Goal: Transaction & Acquisition: Purchase product/service

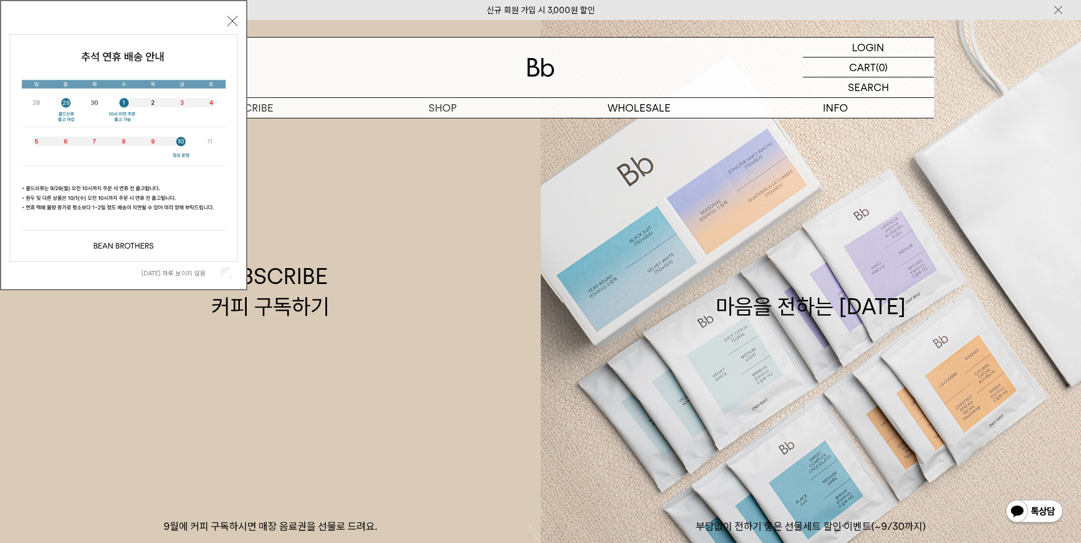
click at [230, 21] on button "닫기" at bounding box center [232, 21] width 10 height 10
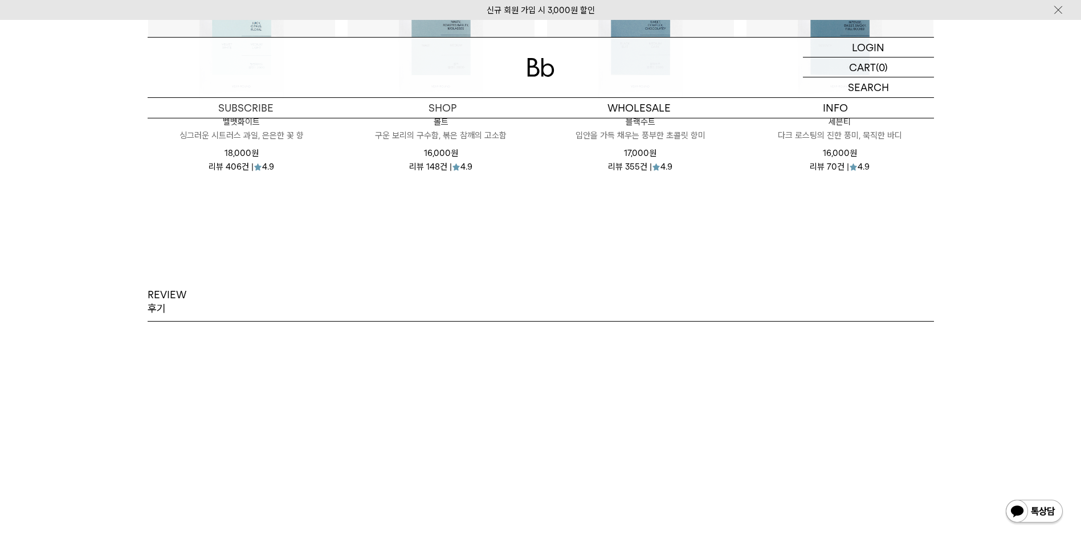
scroll to position [1139, 0]
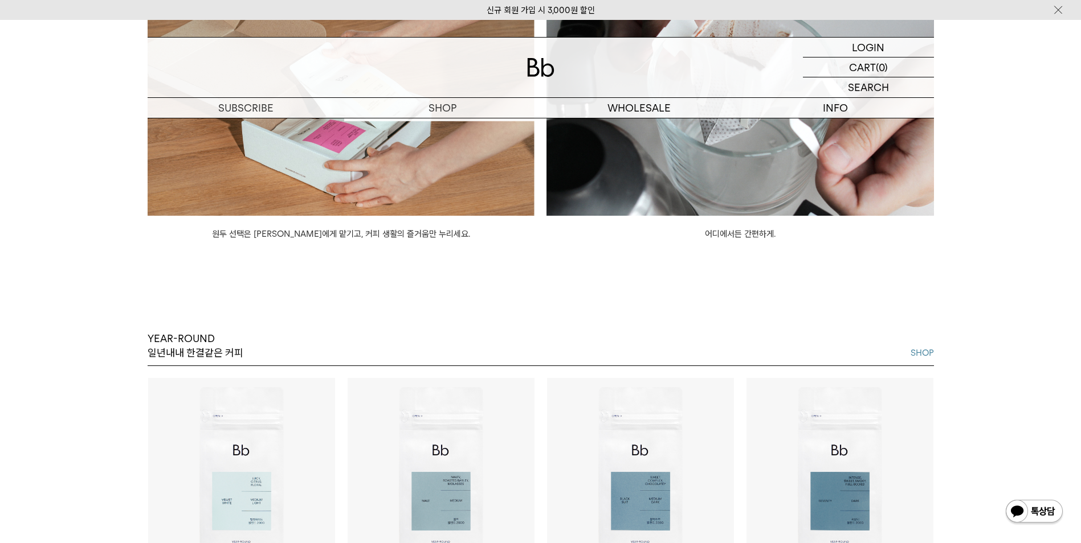
click at [438, 144] on img at bounding box center [341, 94] width 387 height 244
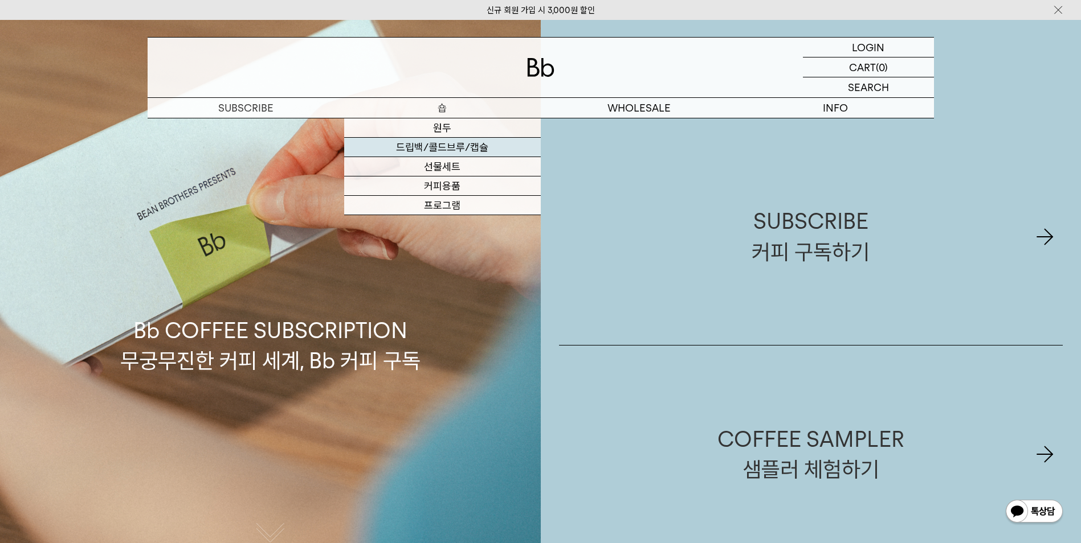
click at [426, 145] on link "드립백/콜드브루/캡슐" at bounding box center [442, 147] width 197 height 19
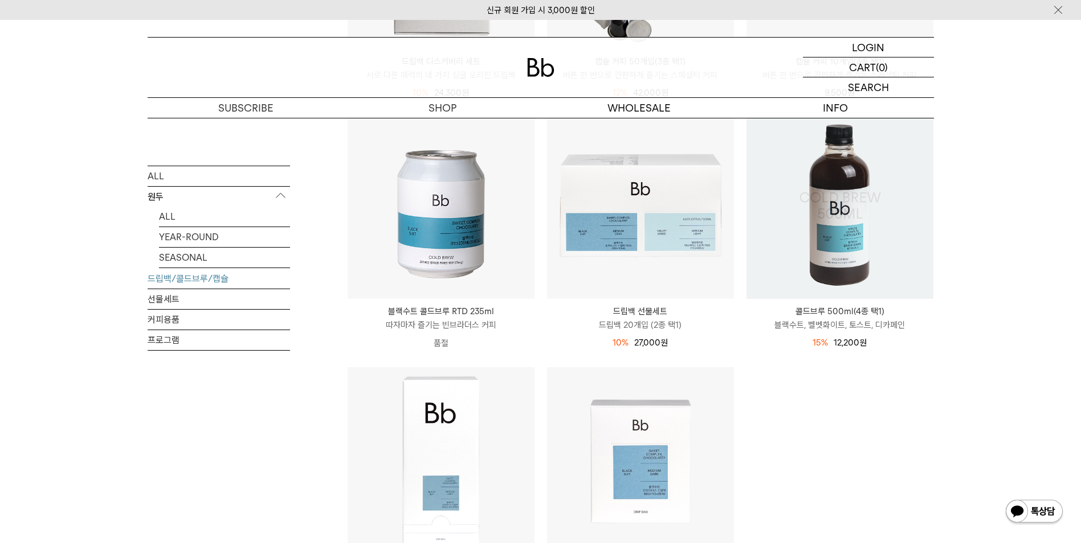
scroll to position [627, 0]
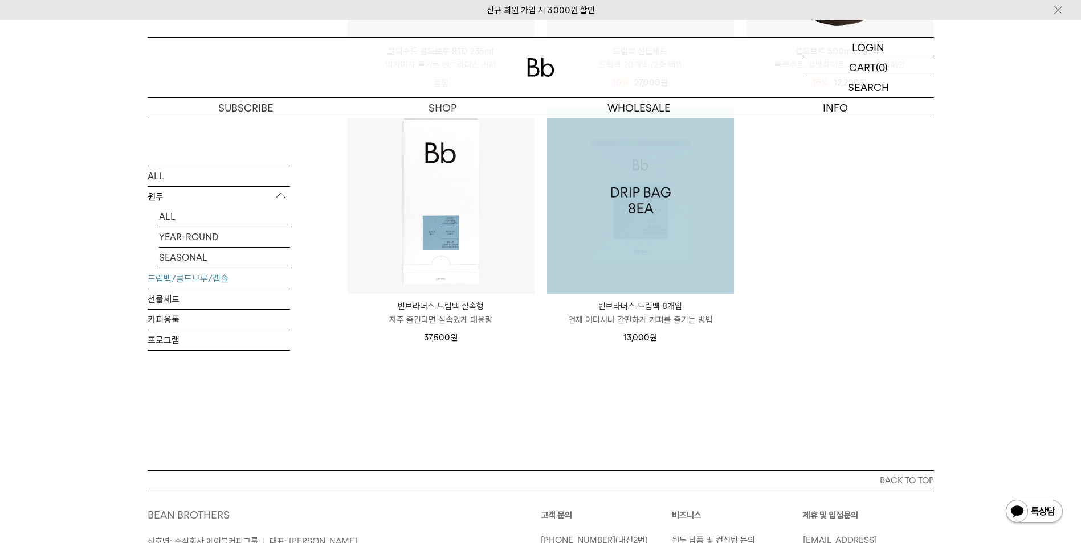
click at [629, 203] on img at bounding box center [640, 200] width 187 height 187
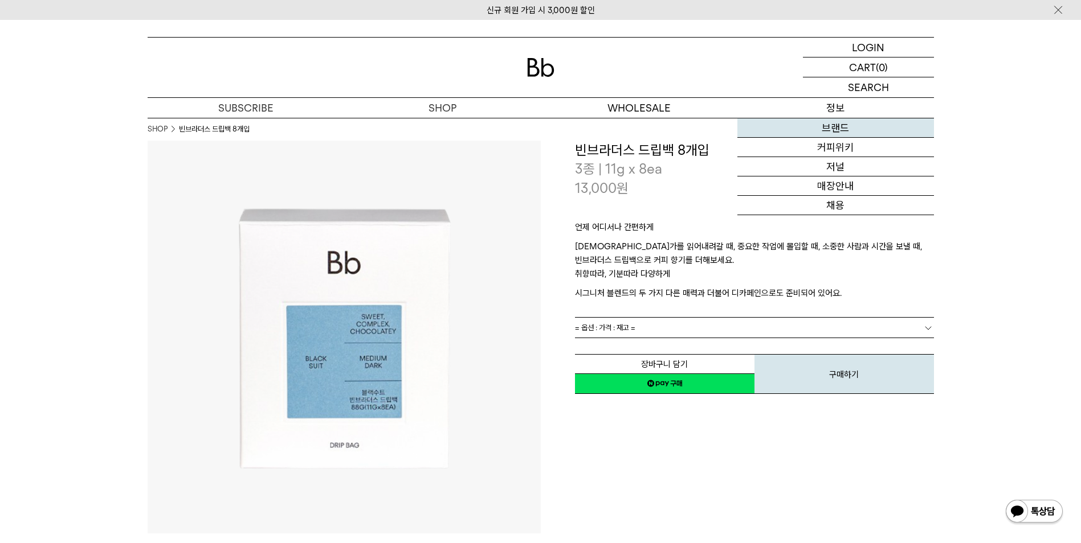
click at [836, 125] on link "브랜드" at bounding box center [835, 127] width 197 height 19
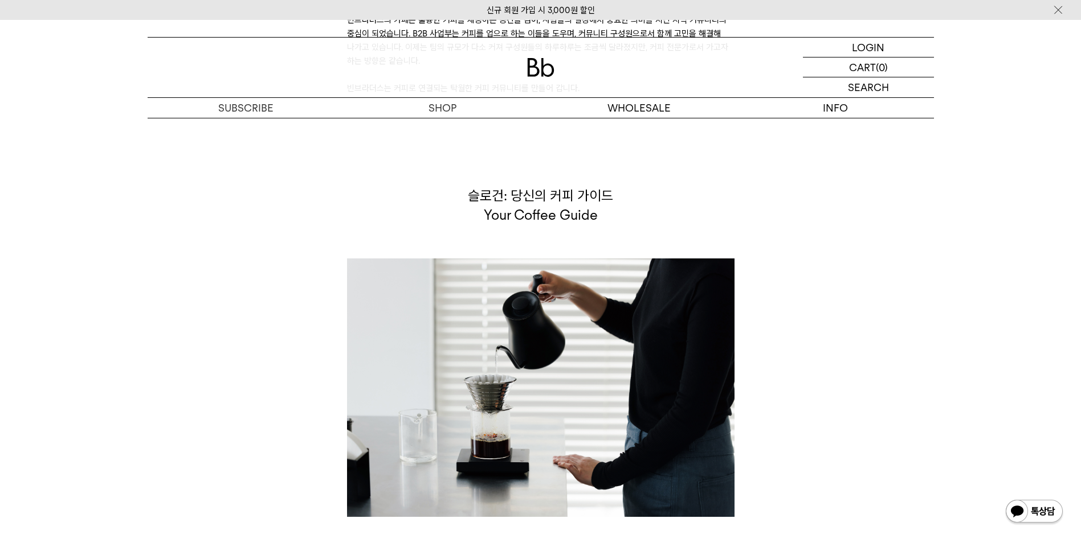
scroll to position [2750, 0]
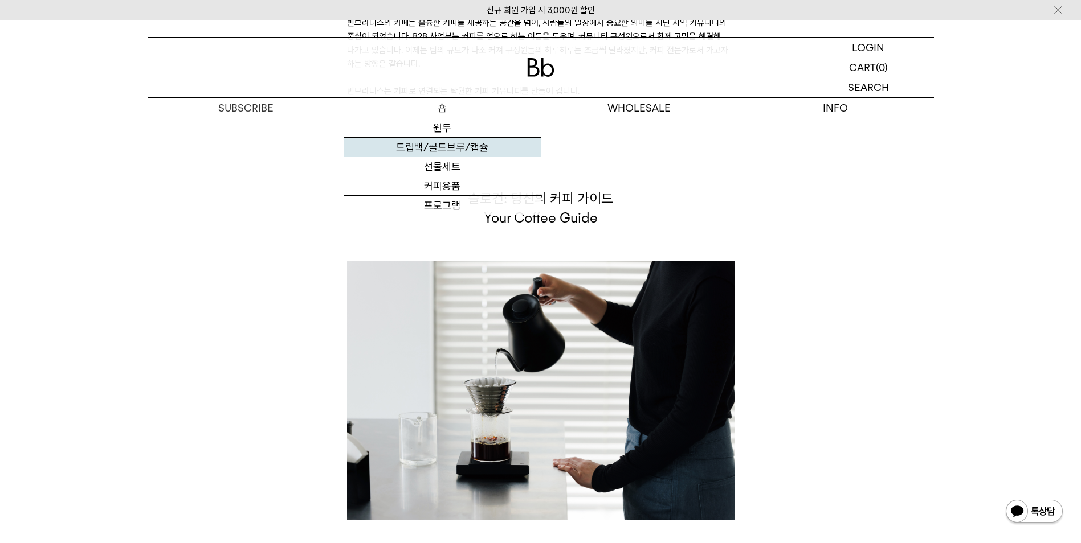
click at [448, 149] on link "드립백/콜드브루/캡슐" at bounding box center [442, 147] width 197 height 19
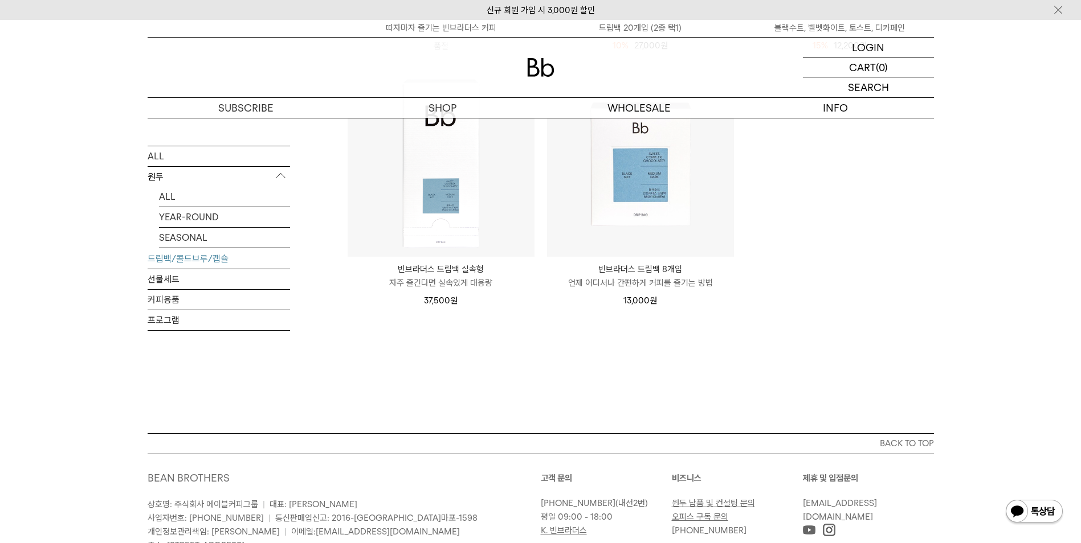
scroll to position [486, 0]
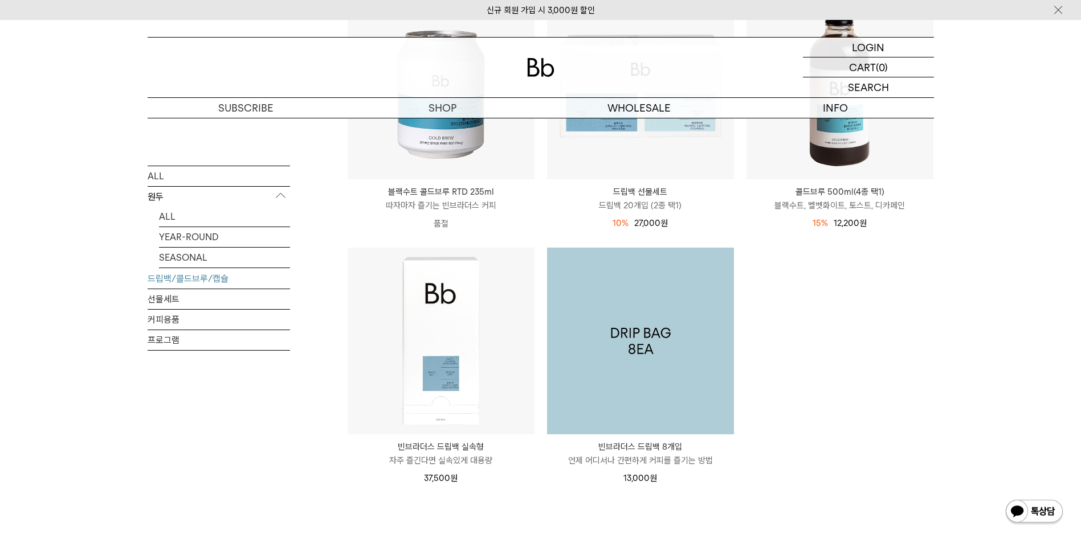
click at [594, 361] on img at bounding box center [640, 341] width 187 height 187
